Goal: Find specific page/section: Find specific page/section

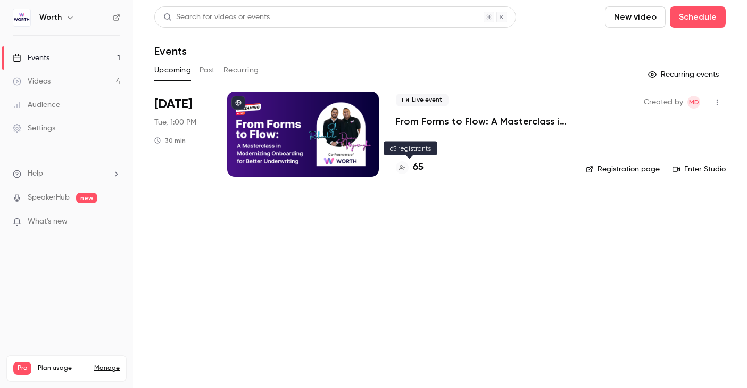
click at [419, 168] on h4 "65" at bounding box center [418, 167] width 11 height 14
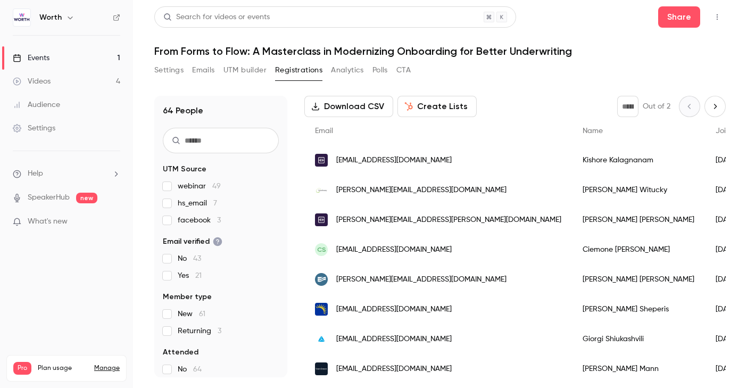
click at [209, 140] on input "text" at bounding box center [221, 141] width 116 height 26
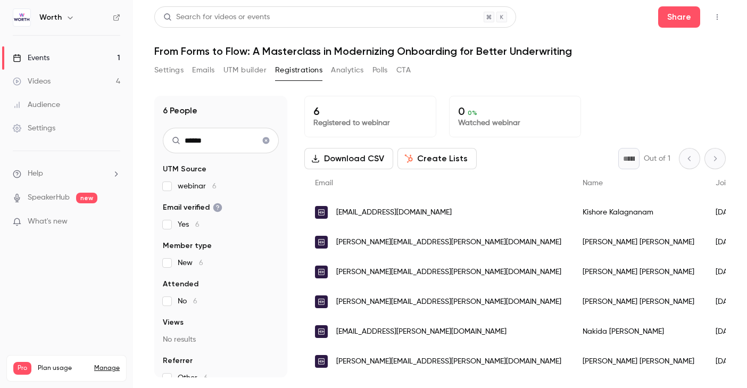
type input "******"
click at [265, 141] on icon "Clear search" at bounding box center [266, 140] width 9 height 7
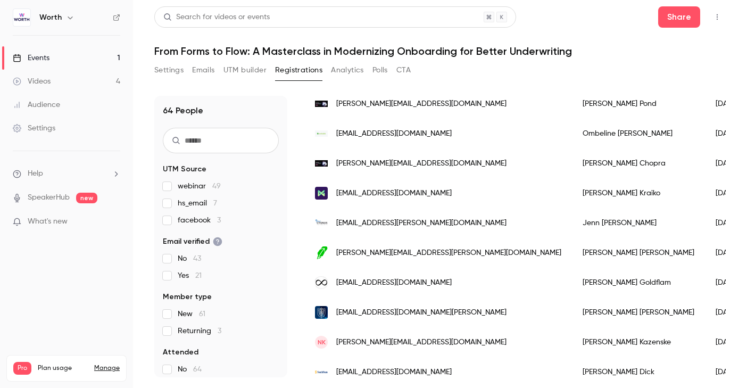
scroll to position [1155, 0]
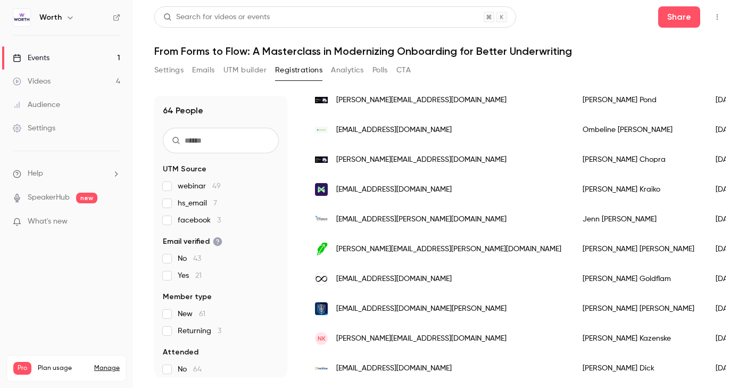
click at [85, 56] on link "Events 1" at bounding box center [66, 57] width 133 height 23
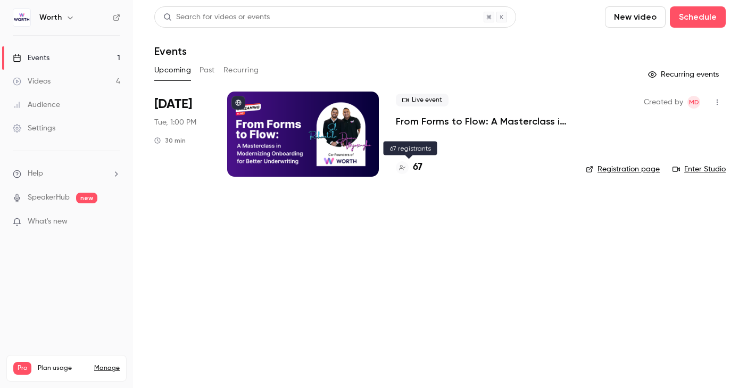
click at [418, 168] on h4 "67" at bounding box center [418, 167] width 10 height 14
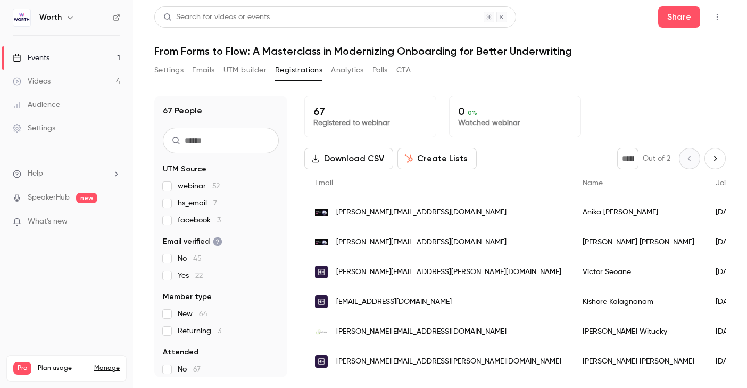
scroll to position [0, 10]
click at [58, 59] on link "Events 1" at bounding box center [66, 57] width 133 height 23
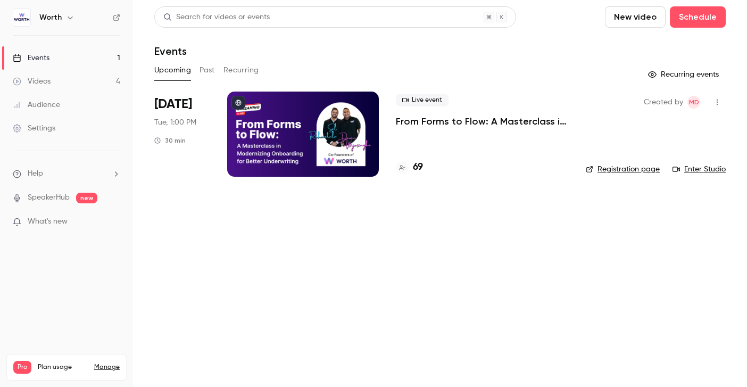
click at [696, 169] on link "Enter Studio" at bounding box center [699, 169] width 53 height 11
